Goal: Information Seeking & Learning: Understand process/instructions

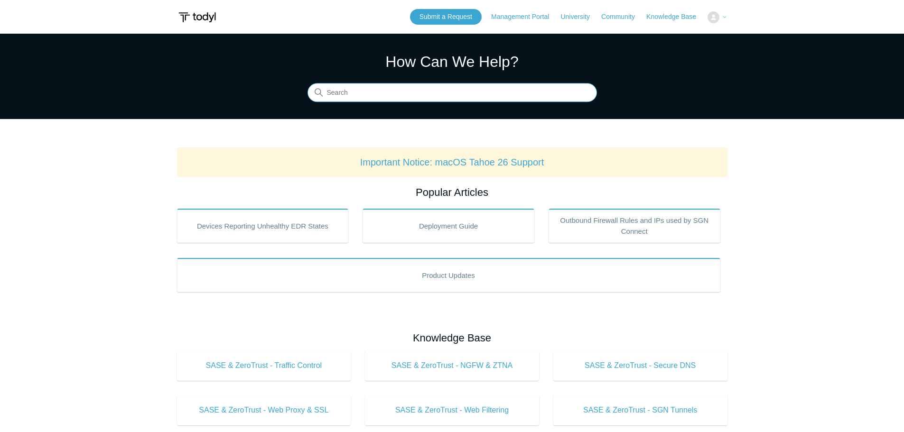
drag, startPoint x: 392, startPoint y: 96, endPoint x: 386, endPoint y: 92, distance: 7.1
click at [392, 96] on input "Search" at bounding box center [453, 93] width 290 height 19
type input "MacOS"
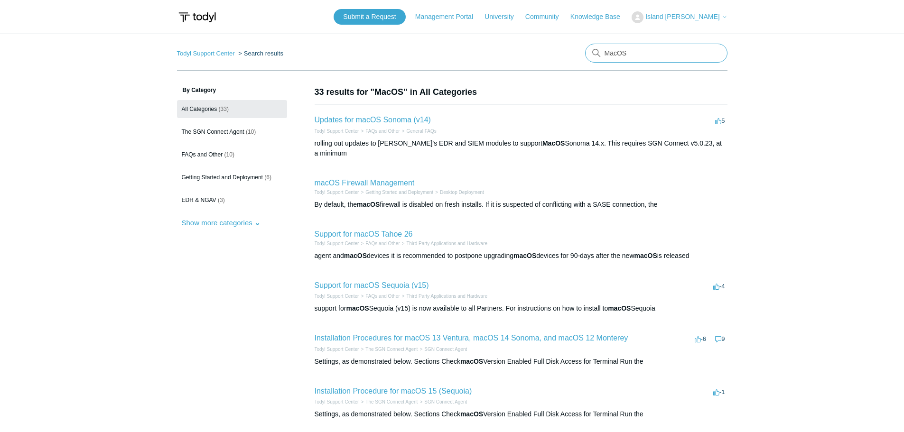
click at [630, 56] on input "MacOS" at bounding box center [656, 53] width 142 height 19
type input "MacOS install"
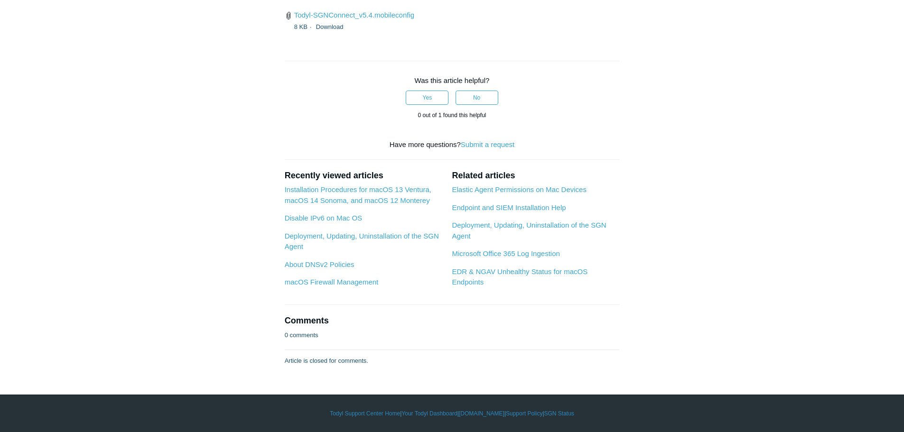
scroll to position [2326, 0]
drag, startPoint x: 303, startPoint y: 1, endPoint x: 177, endPoint y: 168, distance: 209.1
